Goal: Information Seeking & Learning: Learn about a topic

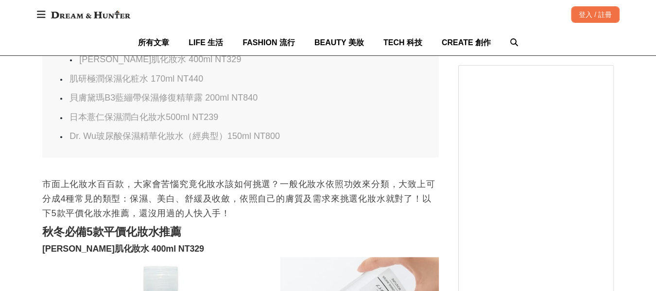
scroll to position [648, 0]
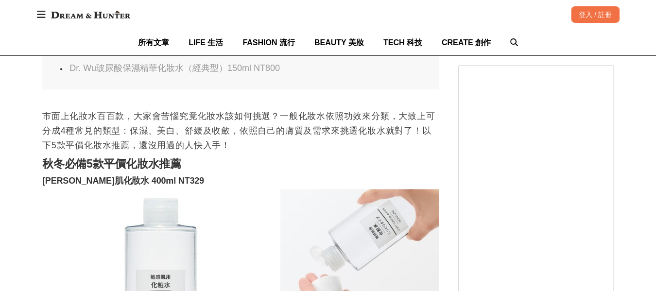
click at [136, 54] on link "日本薏仁保濕潤白化妝水500ml NT239" at bounding box center [143, 49] width 149 height 10
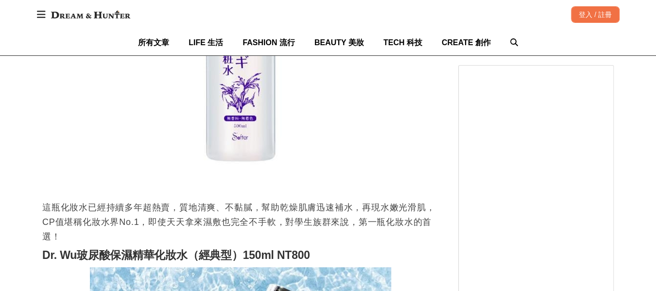
scroll to position [2248, 0]
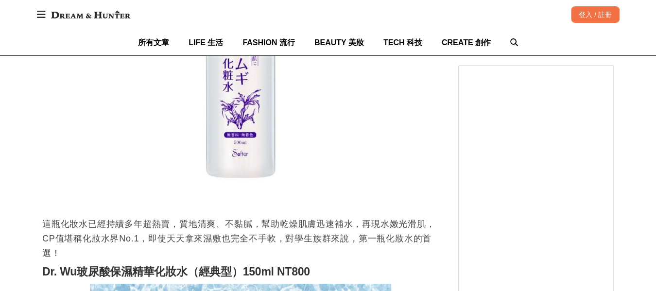
drag, startPoint x: 45, startPoint y: 68, endPoint x: 197, endPoint y: 67, distance: 152.1
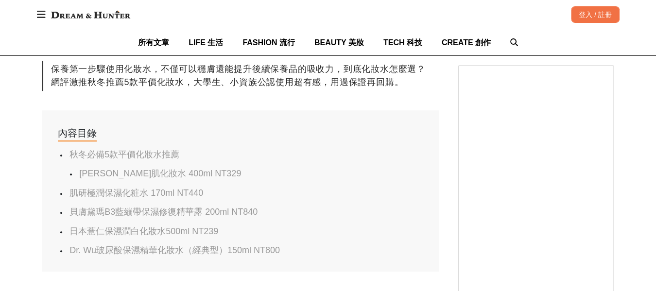
scroll to position [486, 0]
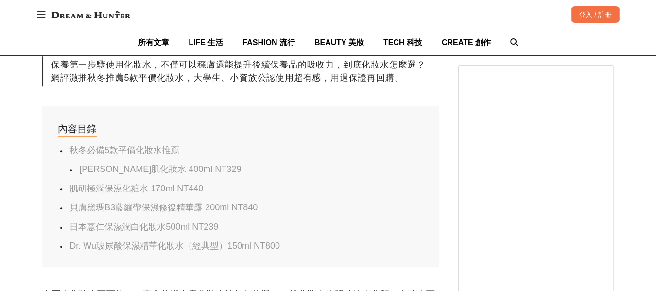
click at [180, 232] on link "日本薏仁保濕潤白化妝水500ml NT239" at bounding box center [143, 227] width 149 height 10
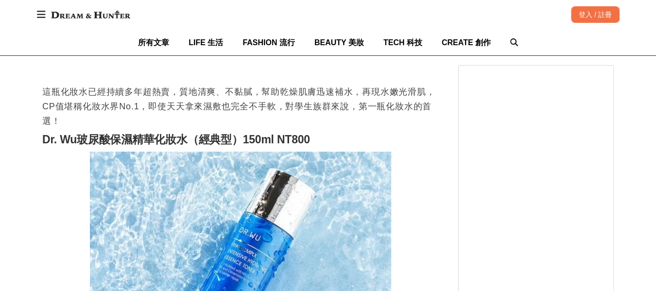
scroll to position [2356, 0]
